Goal: Navigation & Orientation: Find specific page/section

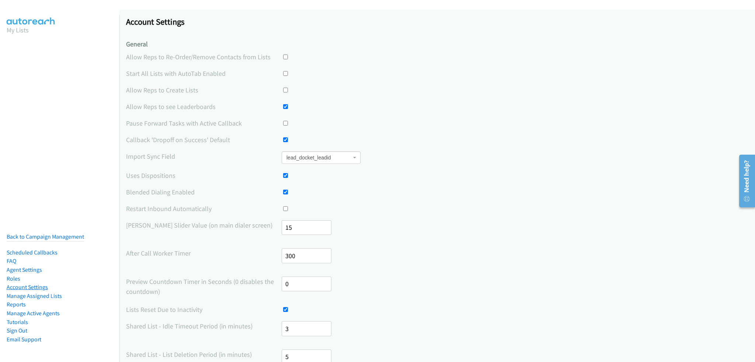
click at [31, 284] on link "Account Settings" at bounding box center [27, 287] width 41 height 7
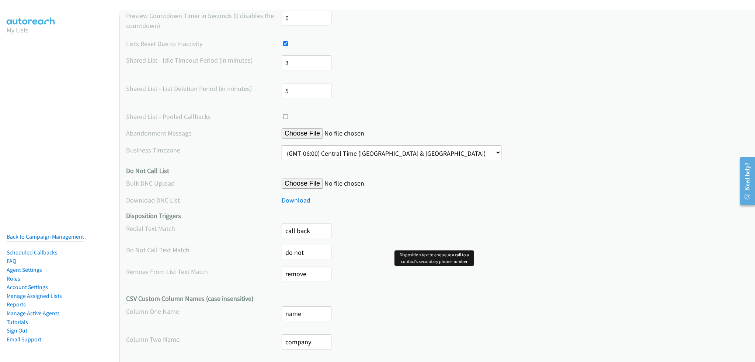
scroll to position [327, 0]
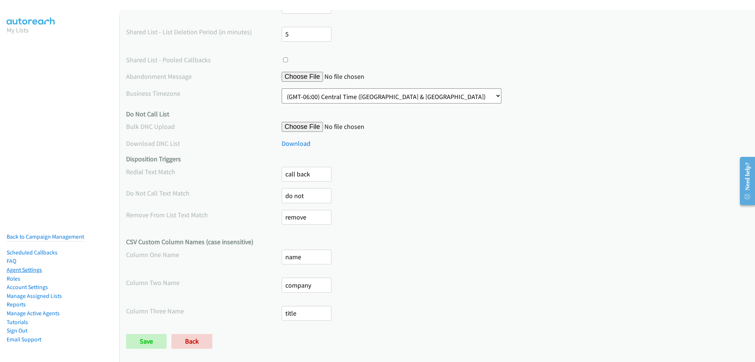
click at [19, 266] on link "Agent Settings" at bounding box center [24, 269] width 35 height 7
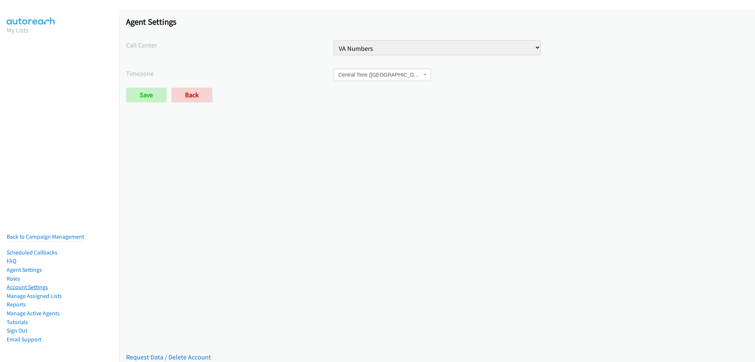
click at [32, 284] on link "Account Settings" at bounding box center [27, 287] width 41 height 7
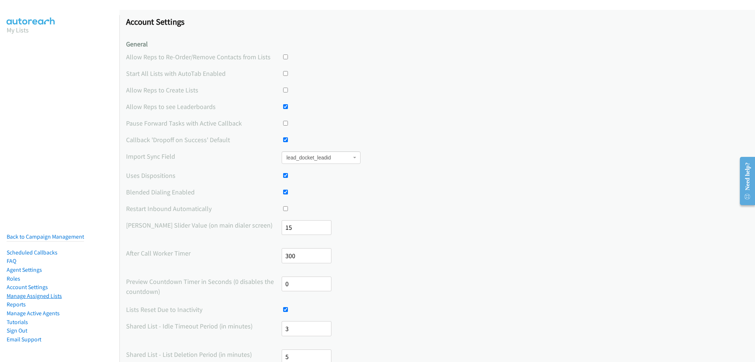
click at [25, 293] on link "Manage Assigned Lists" at bounding box center [34, 296] width 55 height 7
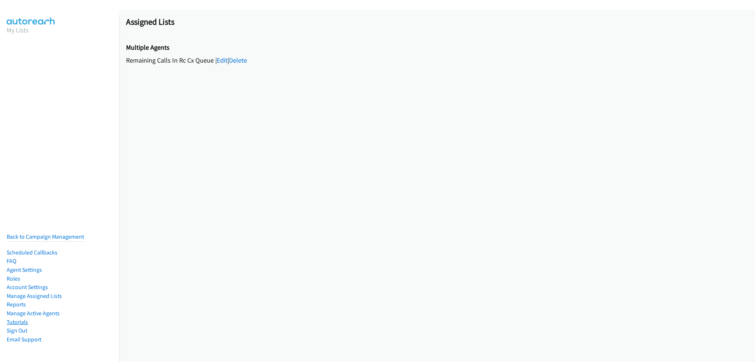
click at [21, 320] on link "Tutorials" at bounding box center [17, 322] width 21 height 7
click at [27, 233] on link "Back to Campaign Management" at bounding box center [45, 236] width 77 height 7
